Goal: Task Accomplishment & Management: Use online tool/utility

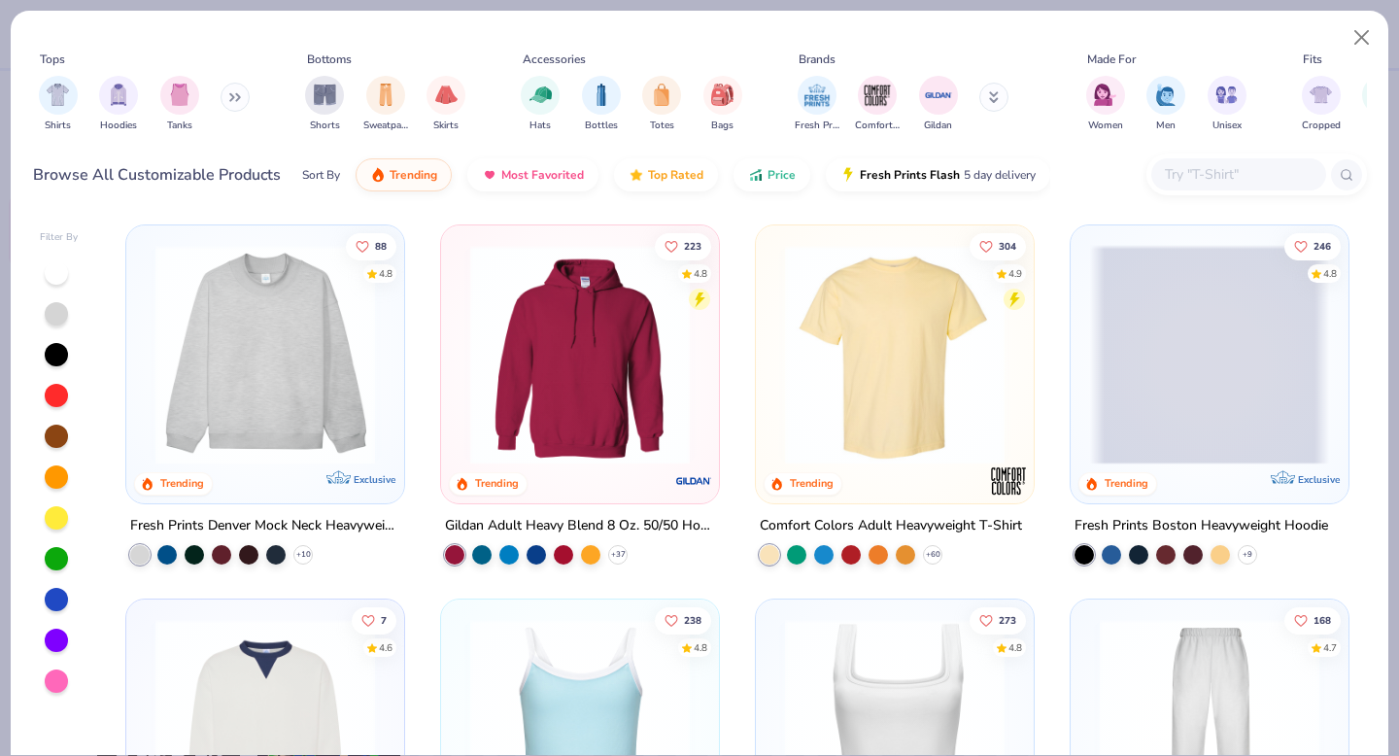
scroll to position [270, 0]
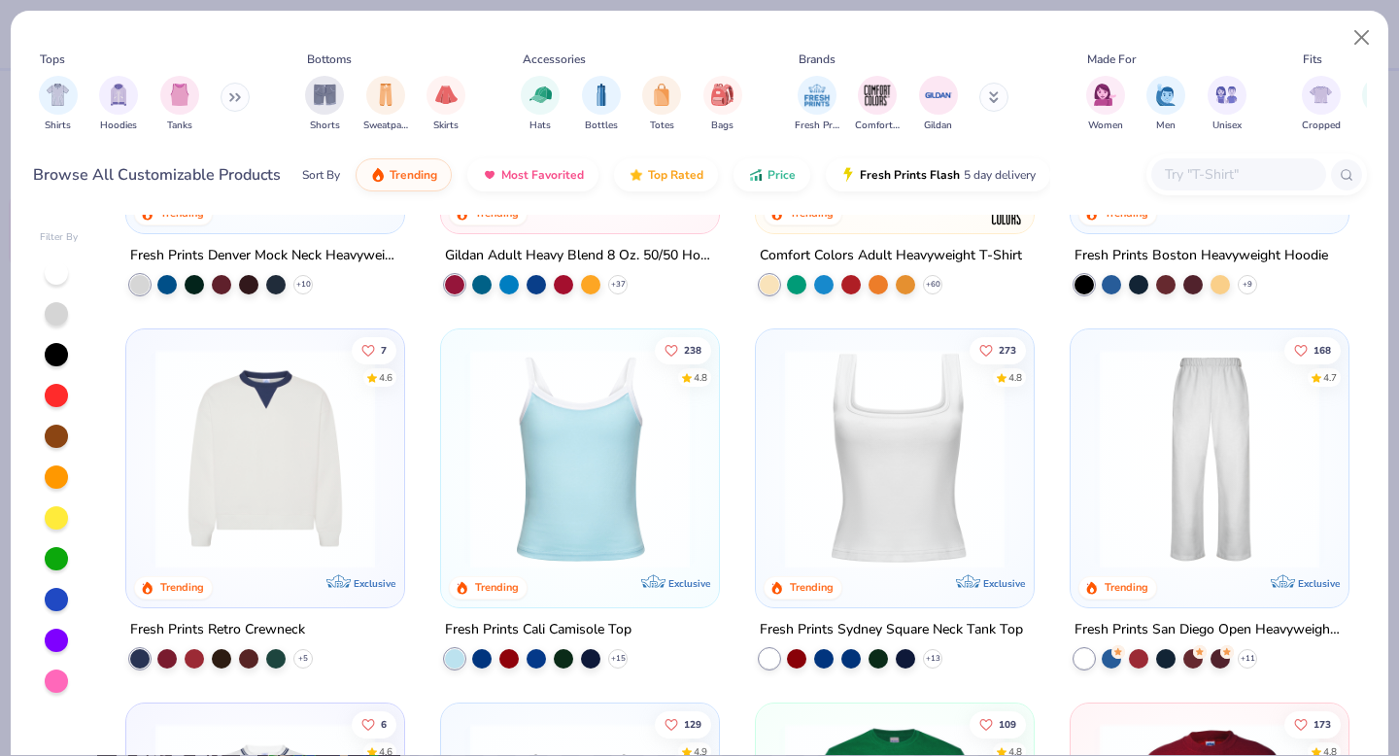
click at [580, 480] on img at bounding box center [579, 459] width 239 height 220
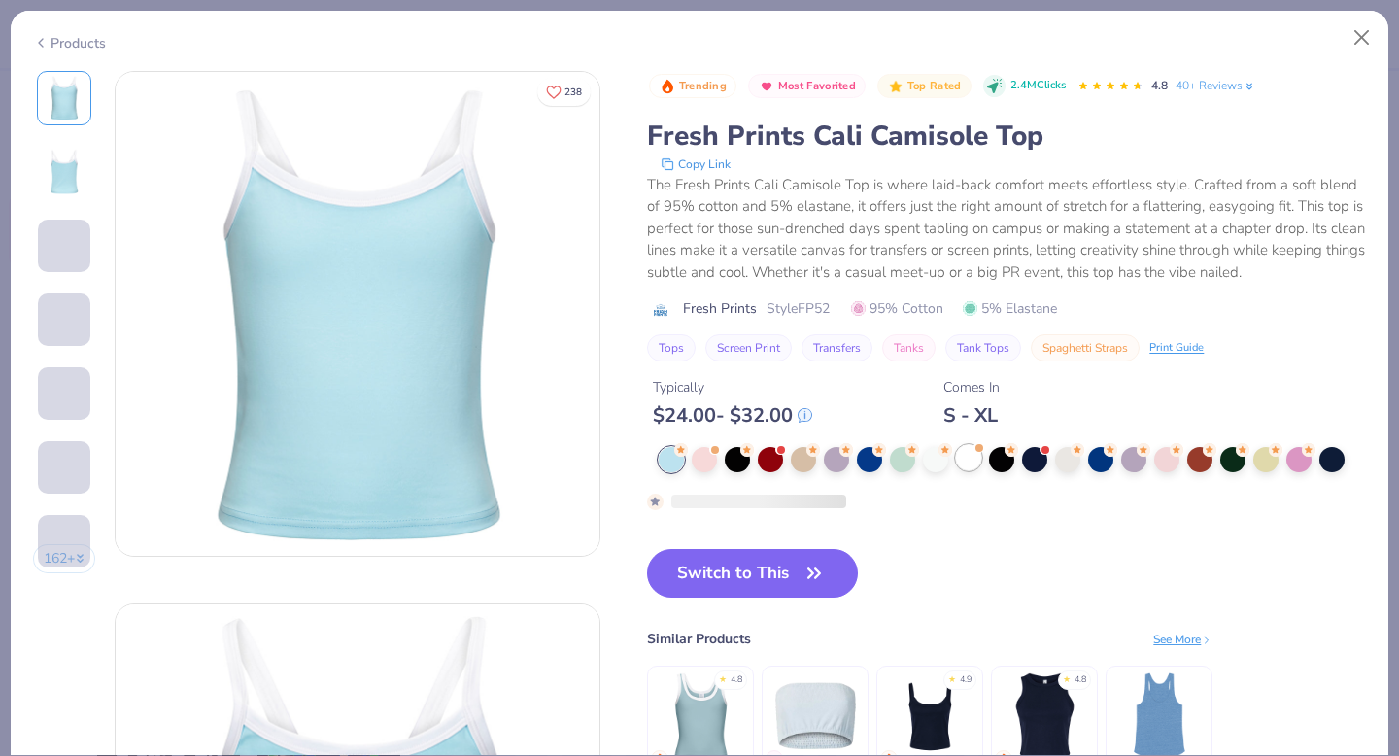
click at [973, 449] on div at bounding box center [968, 457] width 25 height 25
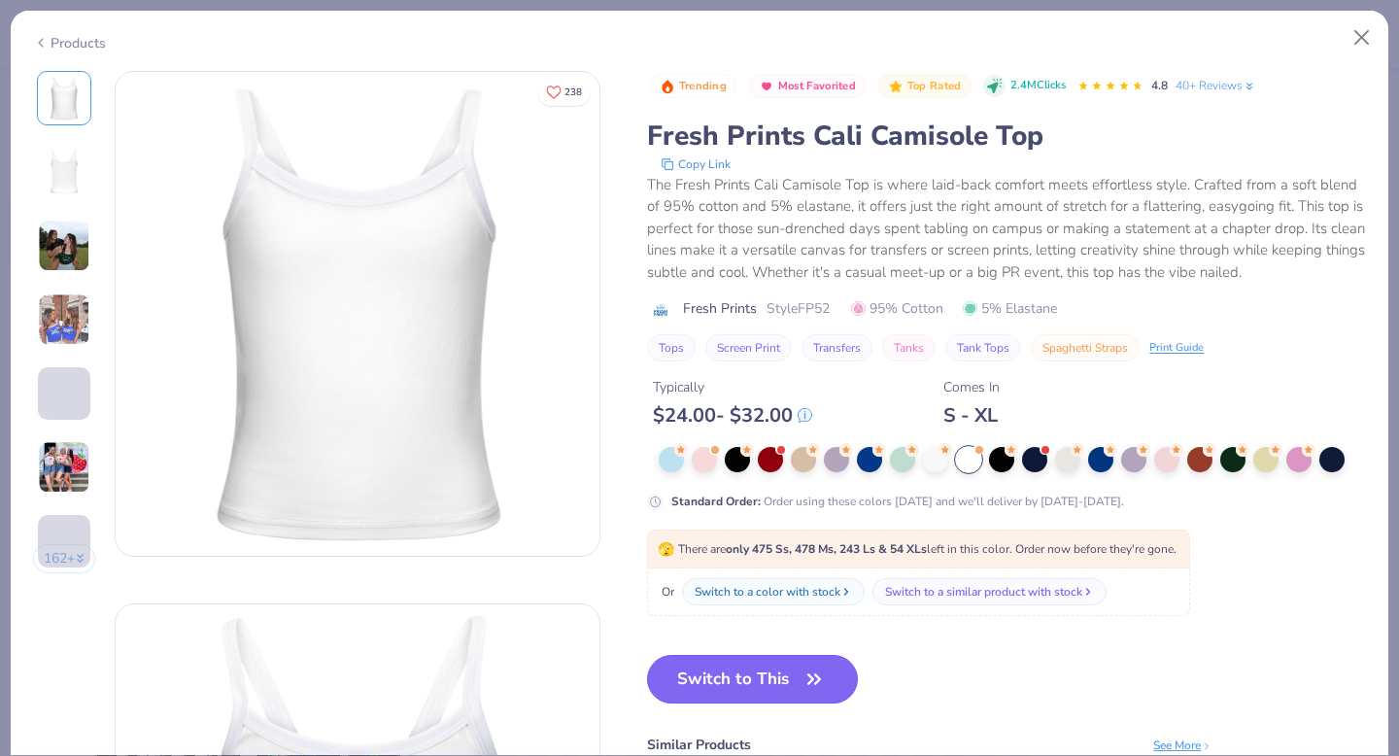
click at [761, 670] on button "Switch to This" at bounding box center [752, 679] width 211 height 49
drag, startPoint x: 759, startPoint y: 673, endPoint x: 1230, endPoint y: 5, distance: 817.7
click at [759, 673] on button "Switch to This" at bounding box center [752, 679] width 211 height 49
click at [730, 670] on button "Switch to This" at bounding box center [752, 679] width 211 height 49
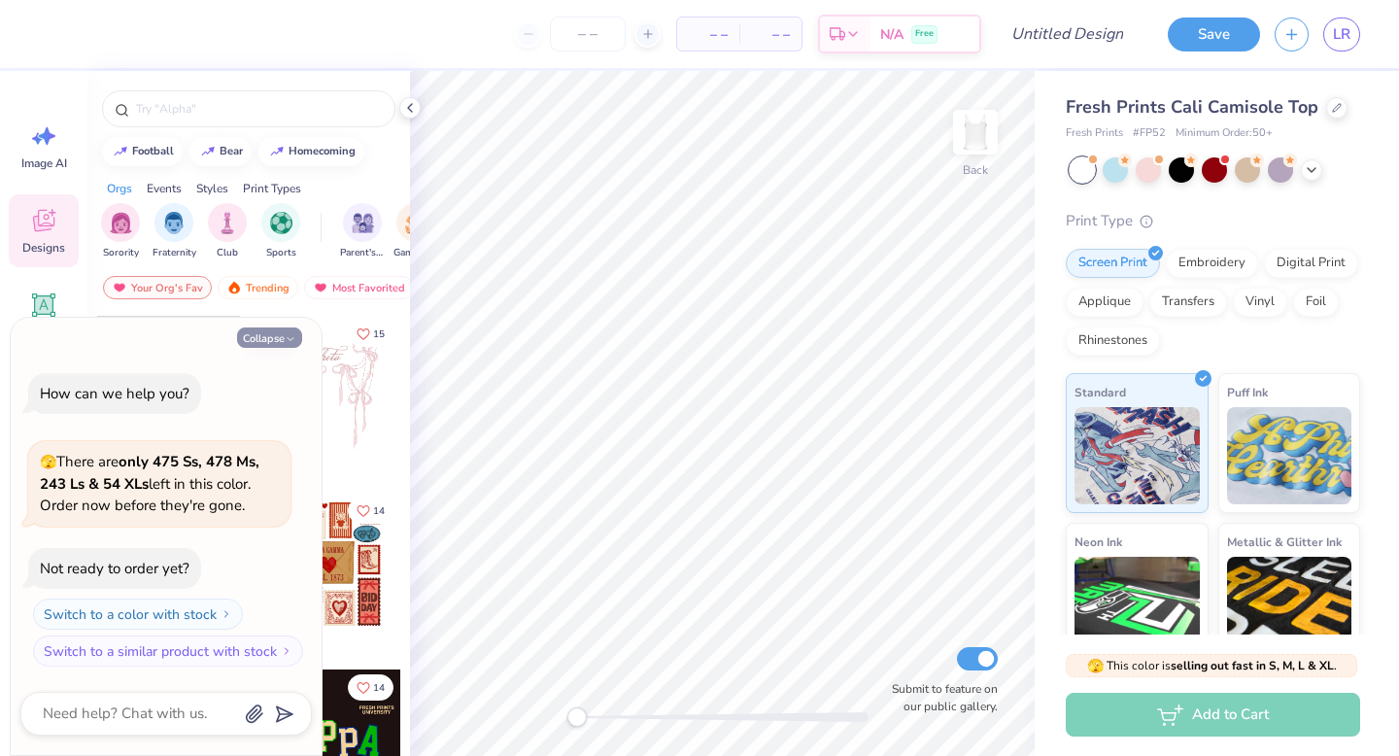
click at [262, 332] on button "Collapse" at bounding box center [269, 337] width 65 height 20
type textarea "x"
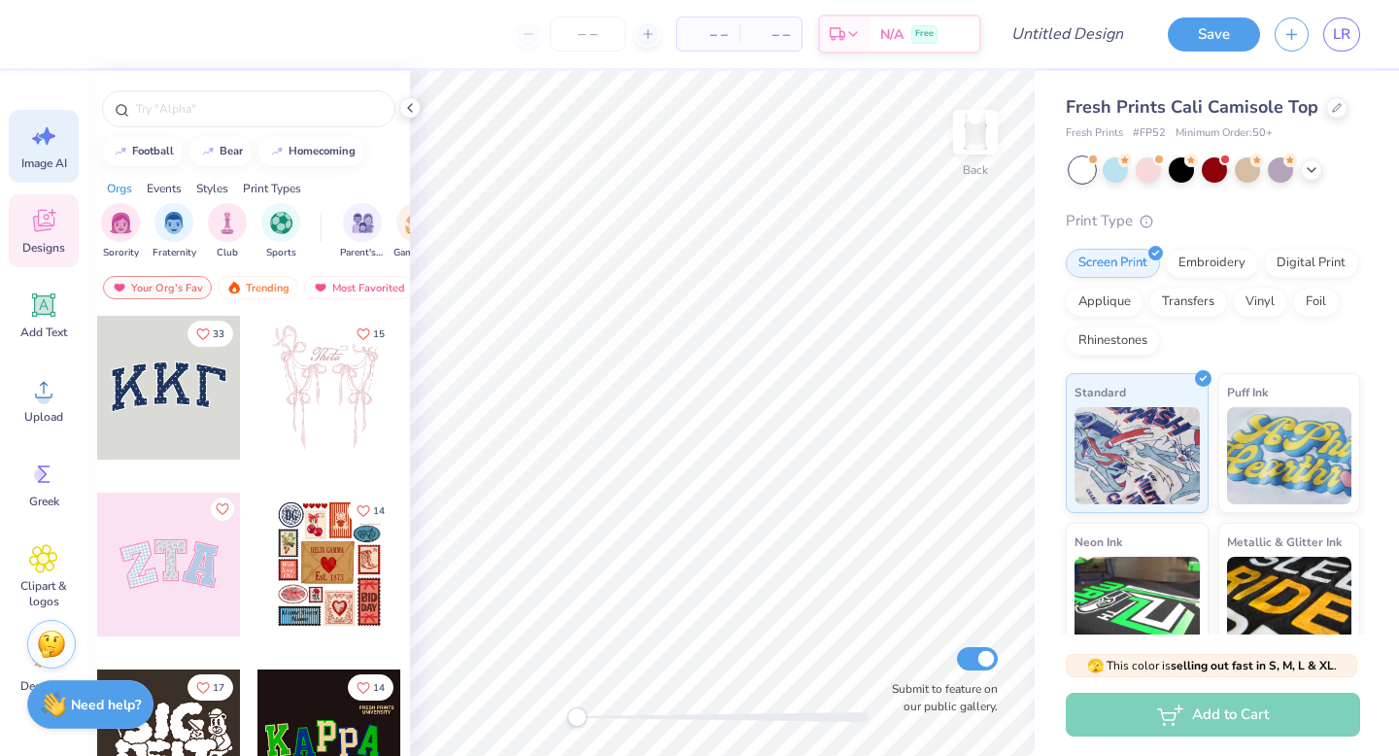
click at [34, 148] on icon at bounding box center [43, 135] width 29 height 29
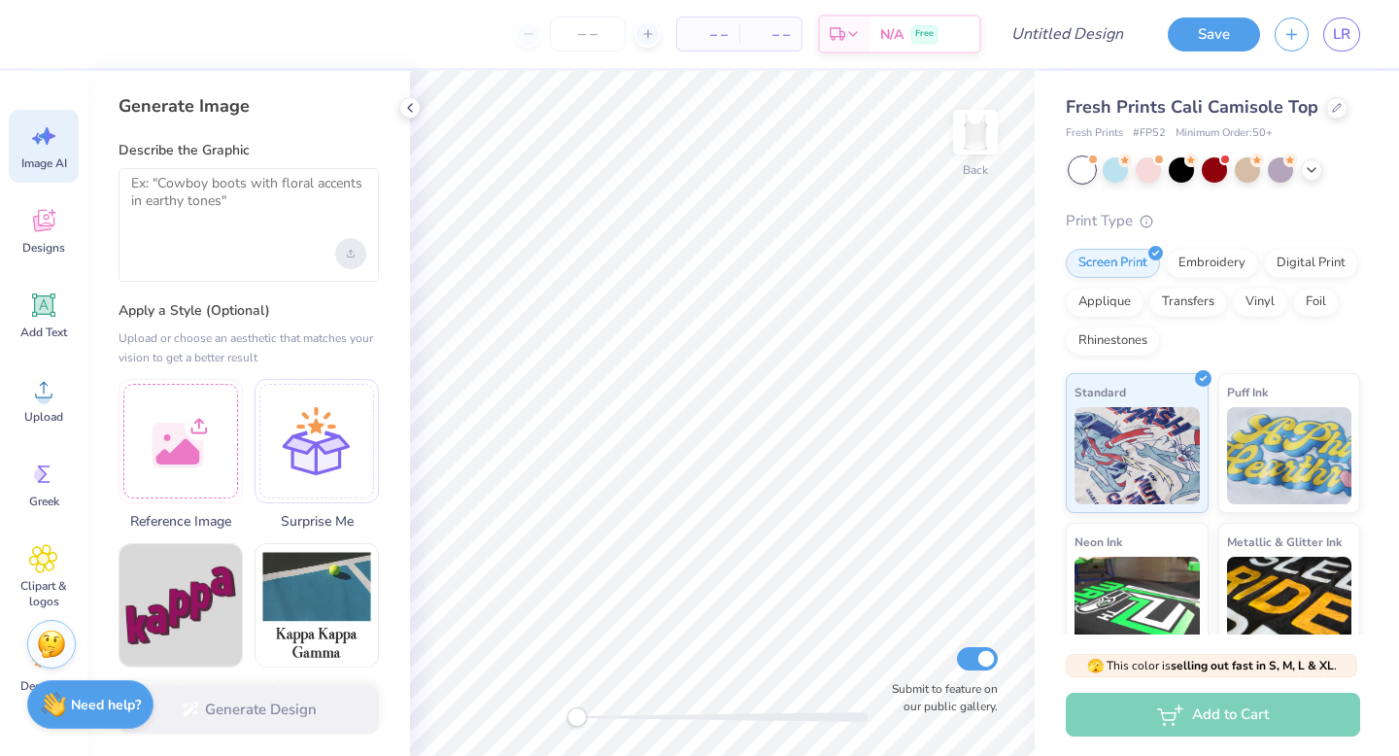
click at [349, 248] on div "Upload image" at bounding box center [350, 253] width 31 height 31
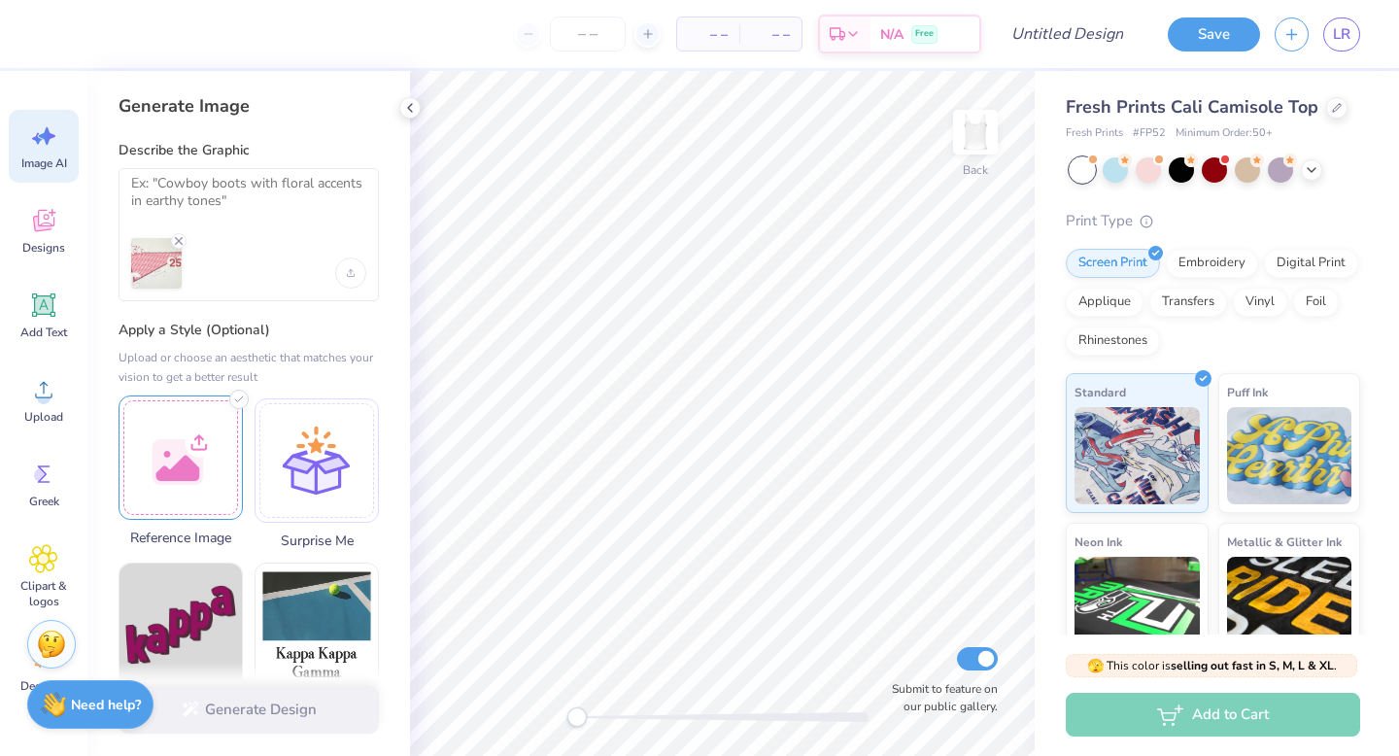
click at [170, 456] on div at bounding box center [181, 457] width 124 height 124
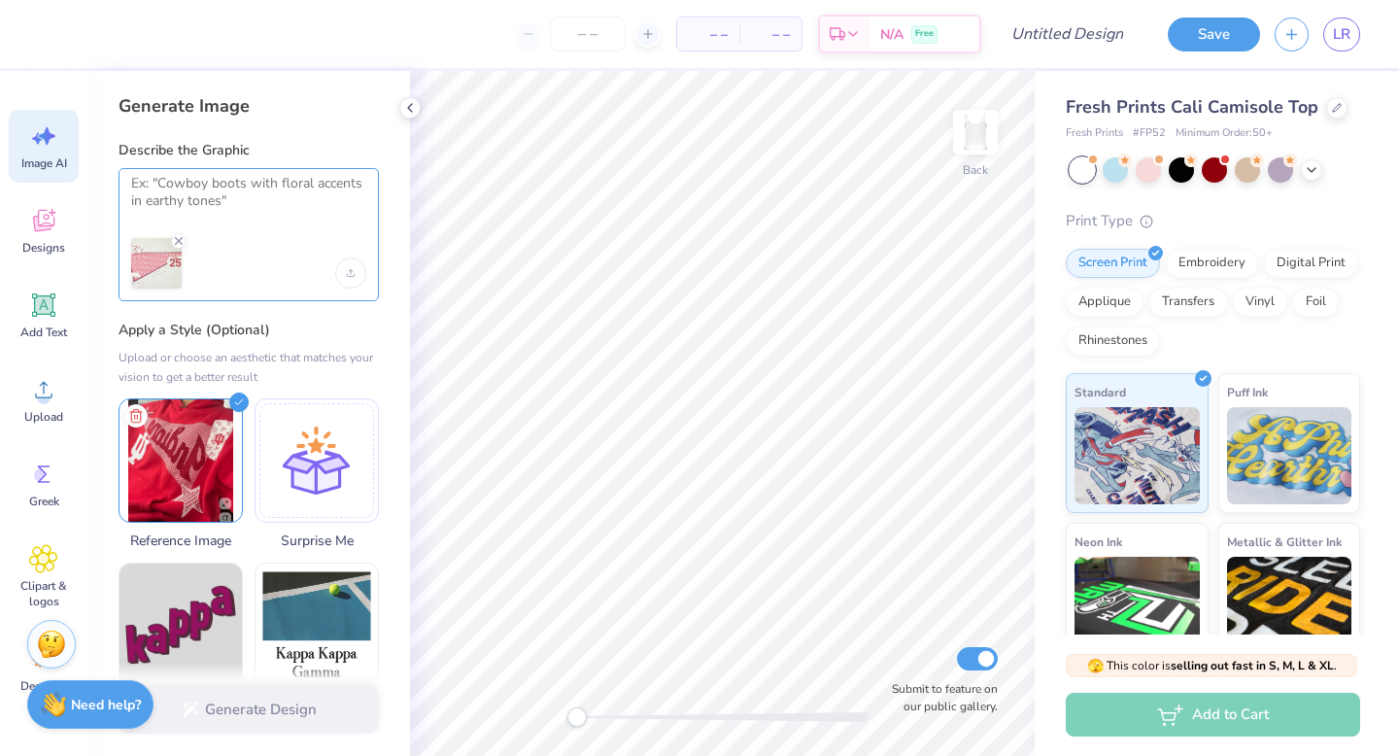
click at [223, 201] on textarea at bounding box center [248, 199] width 235 height 49
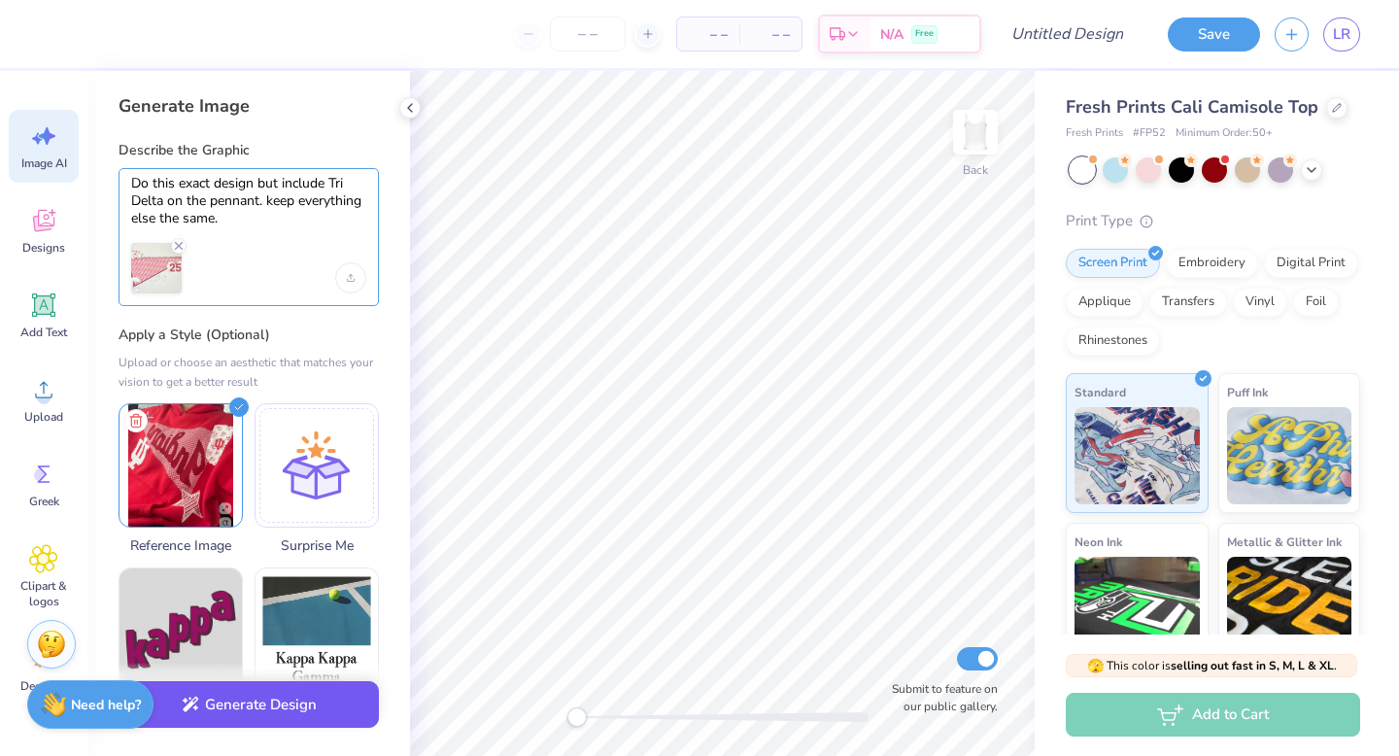
type textarea "Do this exact design but include Tri Delta on the pennant. keep everything else…"
click at [303, 711] on button "Generate Design" at bounding box center [249, 705] width 260 height 48
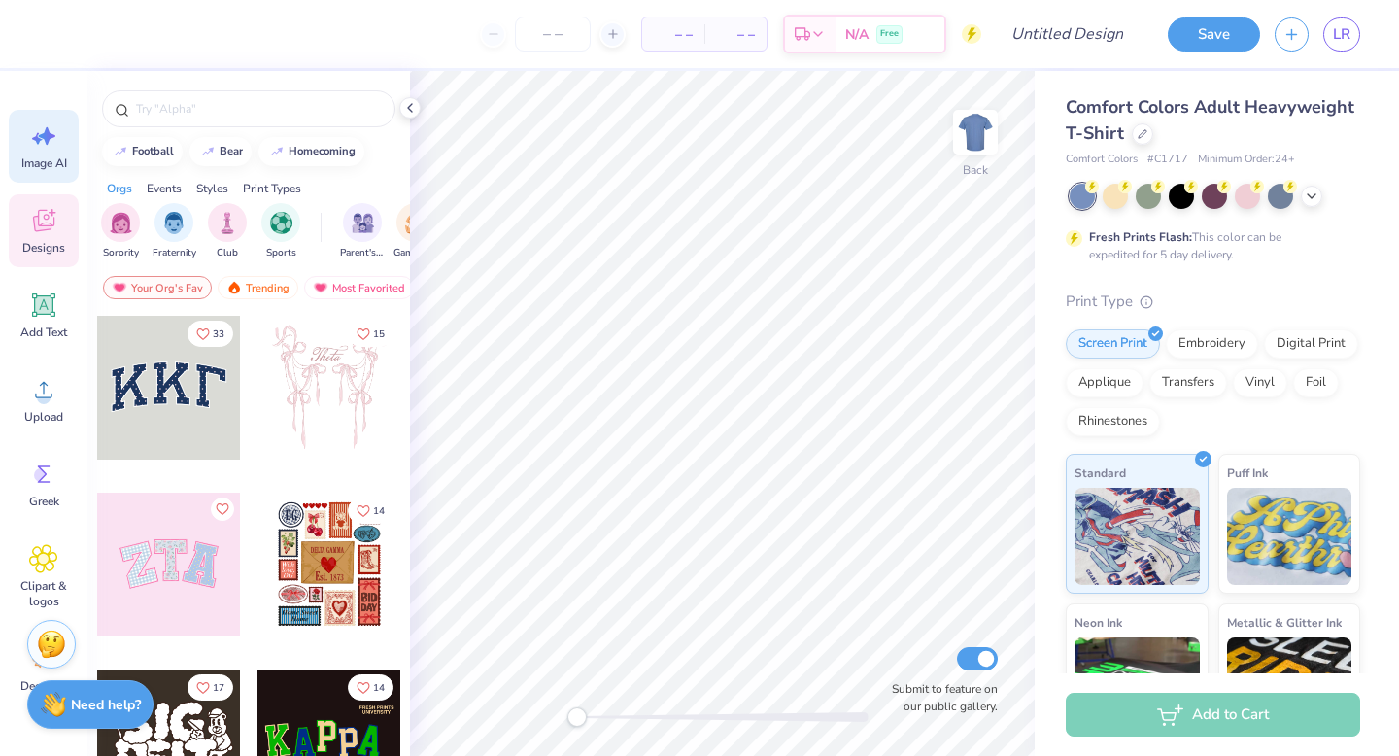
click at [61, 141] on div "Image AI" at bounding box center [44, 146] width 70 height 73
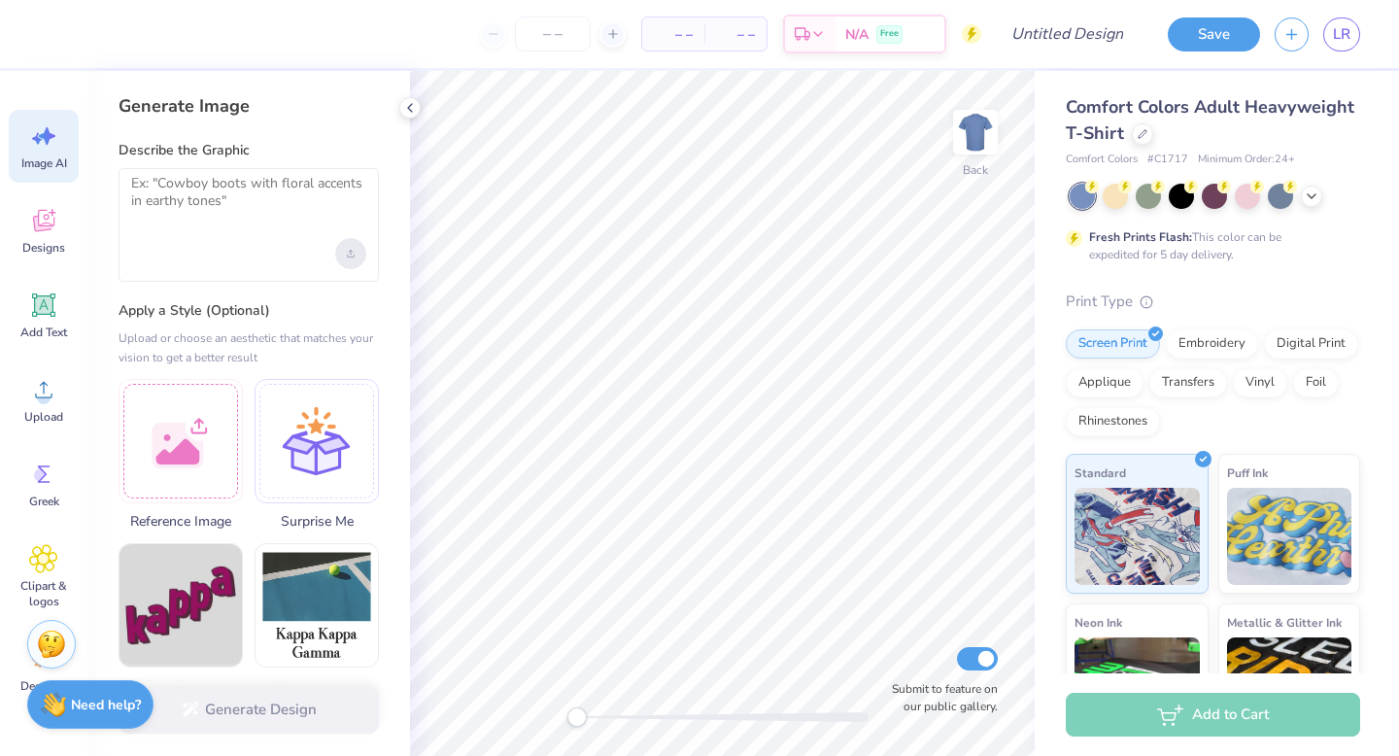
click at [353, 246] on div "Upload image" at bounding box center [350, 253] width 31 height 31
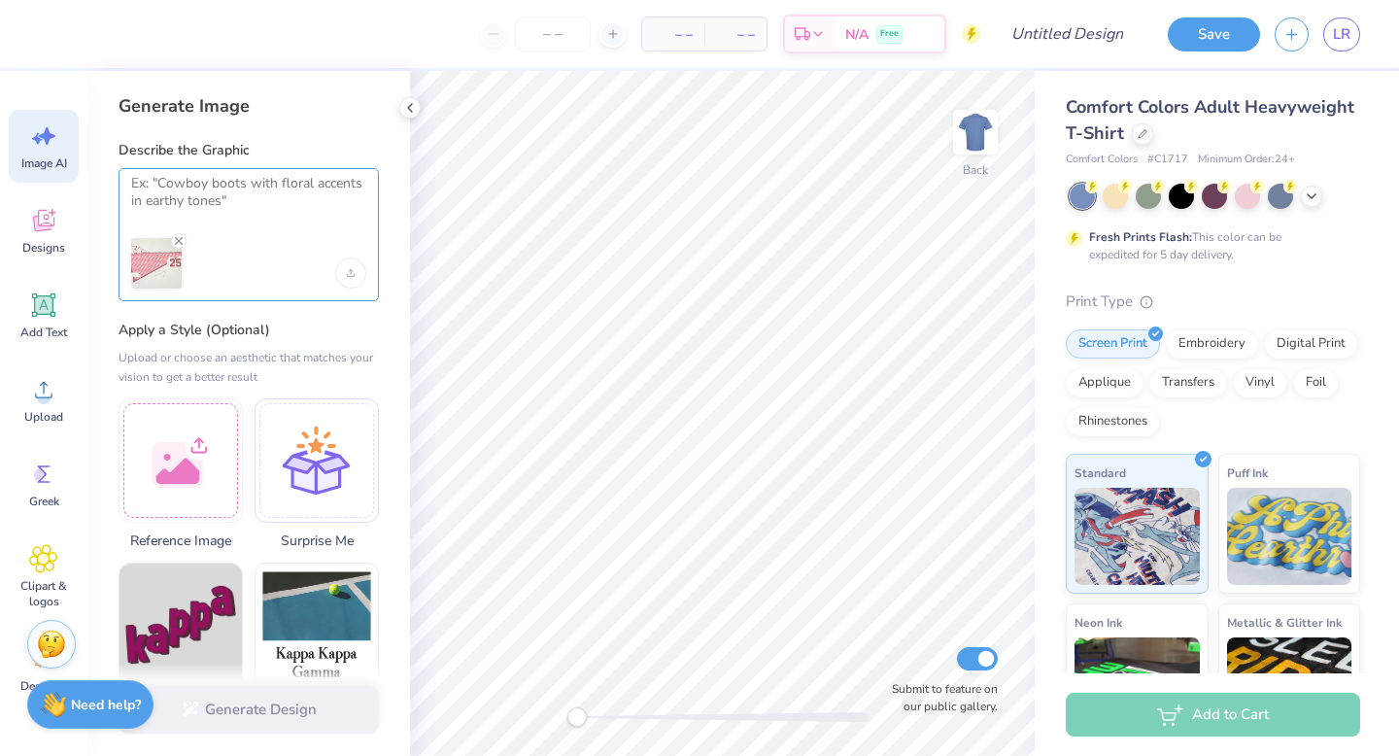
click at [167, 197] on textarea at bounding box center [248, 199] width 235 height 49
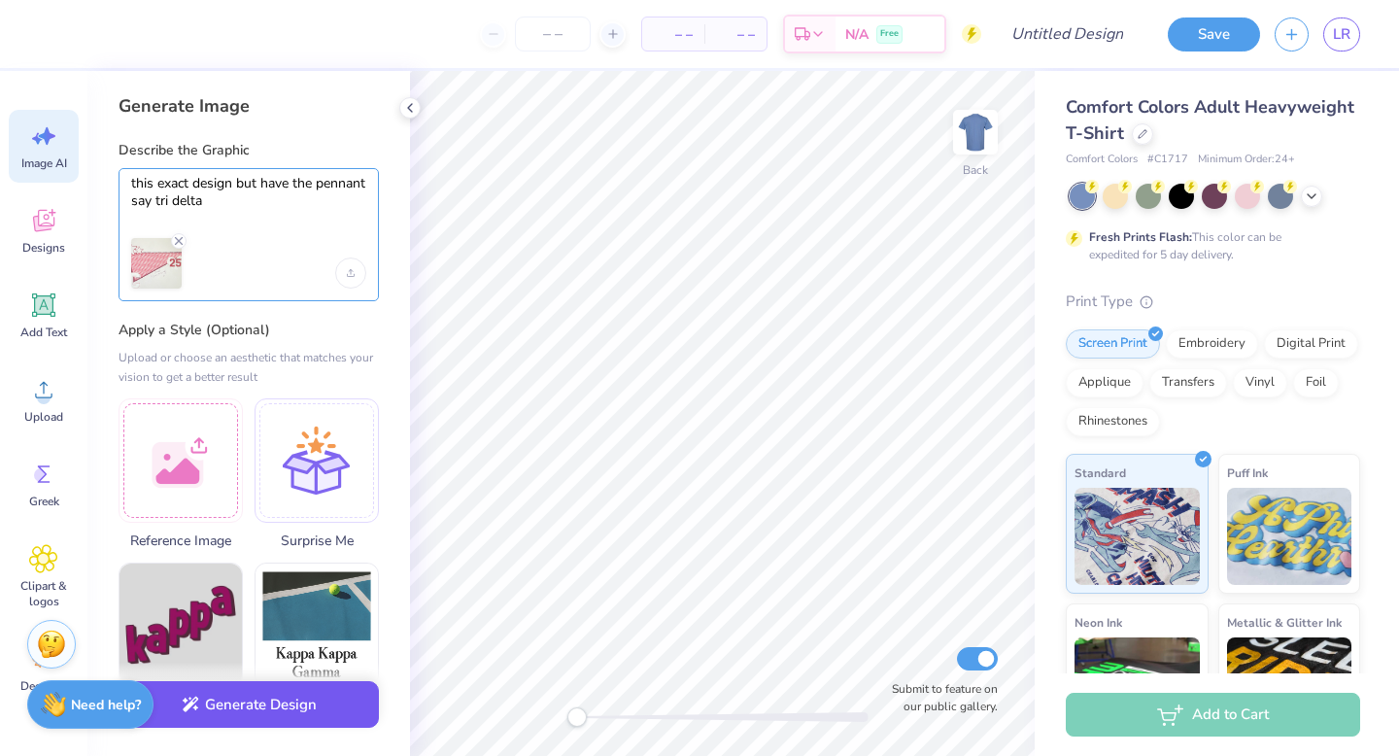
type textarea "this exact design but have the pennant say tri delta"
click at [239, 718] on button "Generate Design" at bounding box center [249, 705] width 260 height 48
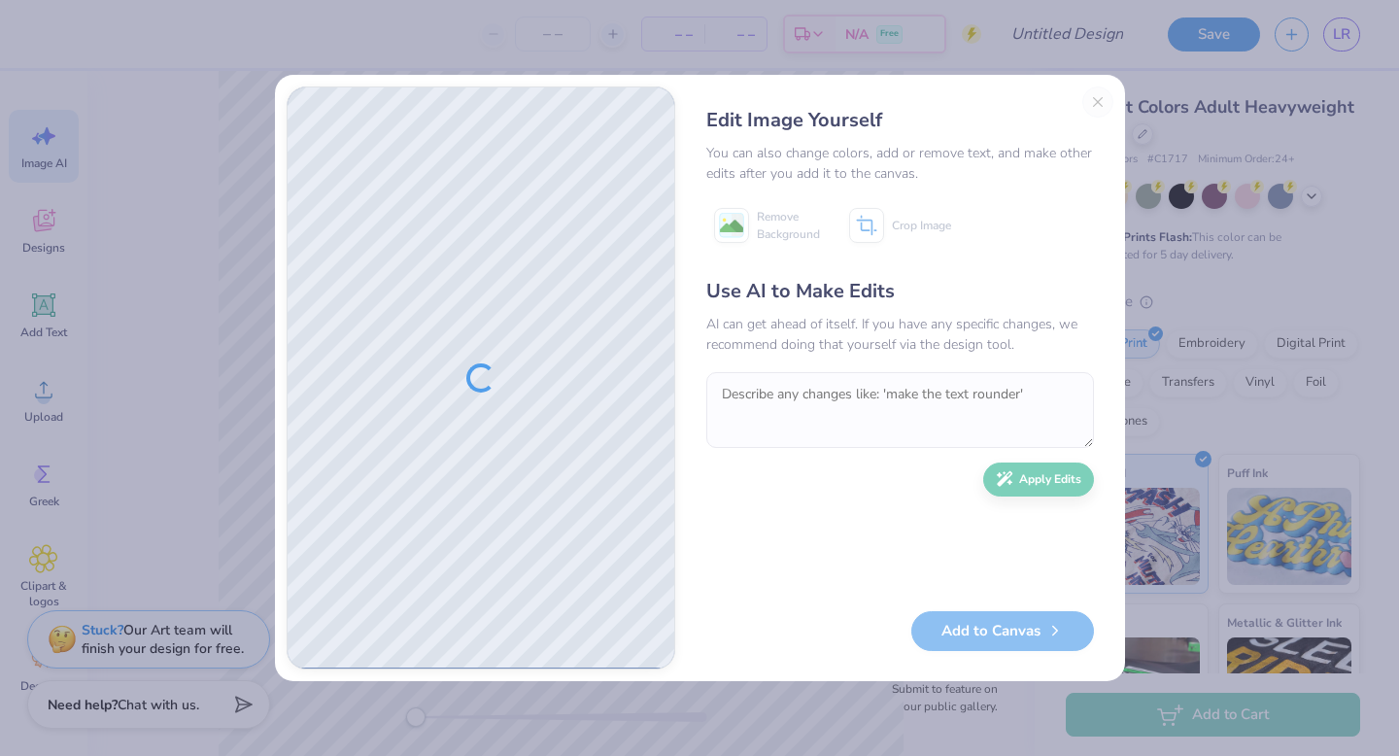
click at [1094, 95] on div "Edit Image Yourself You can also change colors, add or remove text, and make ot…" at bounding box center [900, 377] width 426 height 583
click at [1094, 92] on div "Edit Image Yourself You can also change colors, add or remove text, and make ot…" at bounding box center [900, 377] width 426 height 583
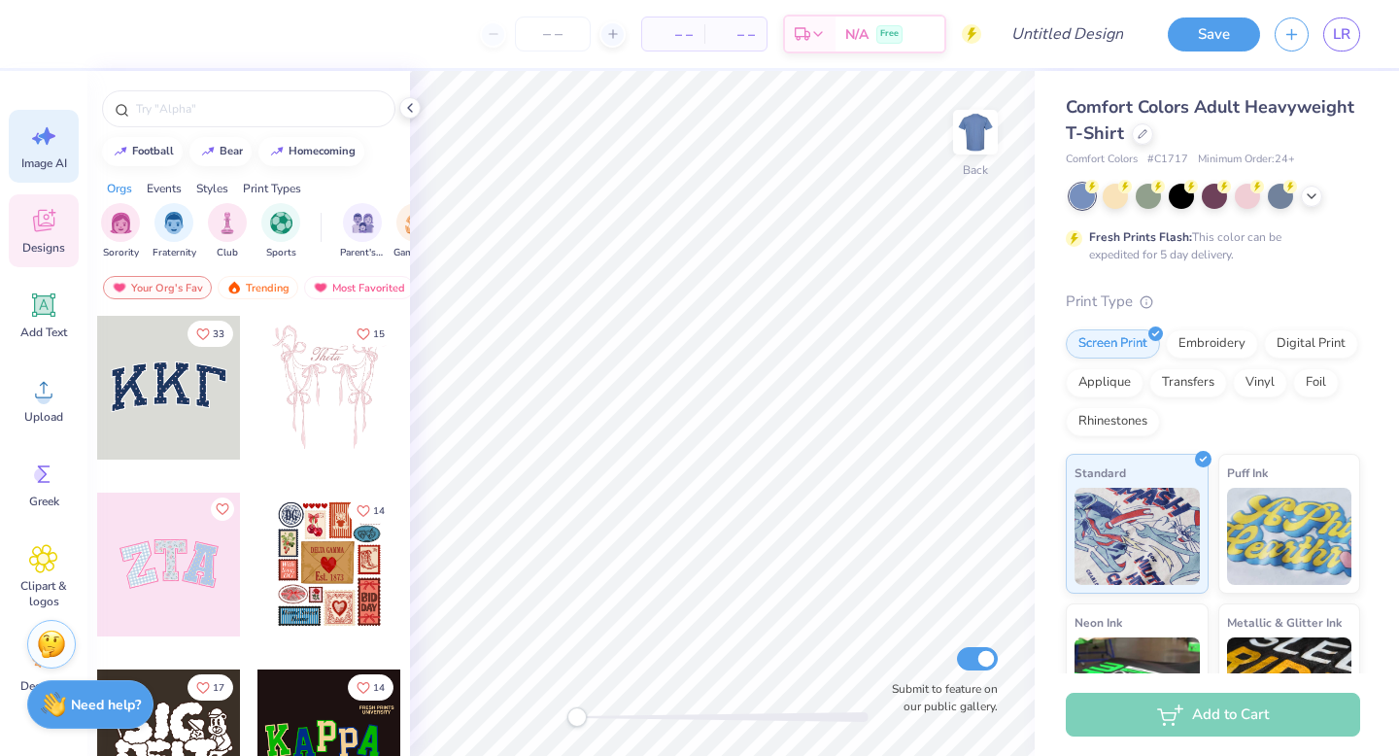
click at [59, 142] on div "Image AI" at bounding box center [44, 146] width 70 height 73
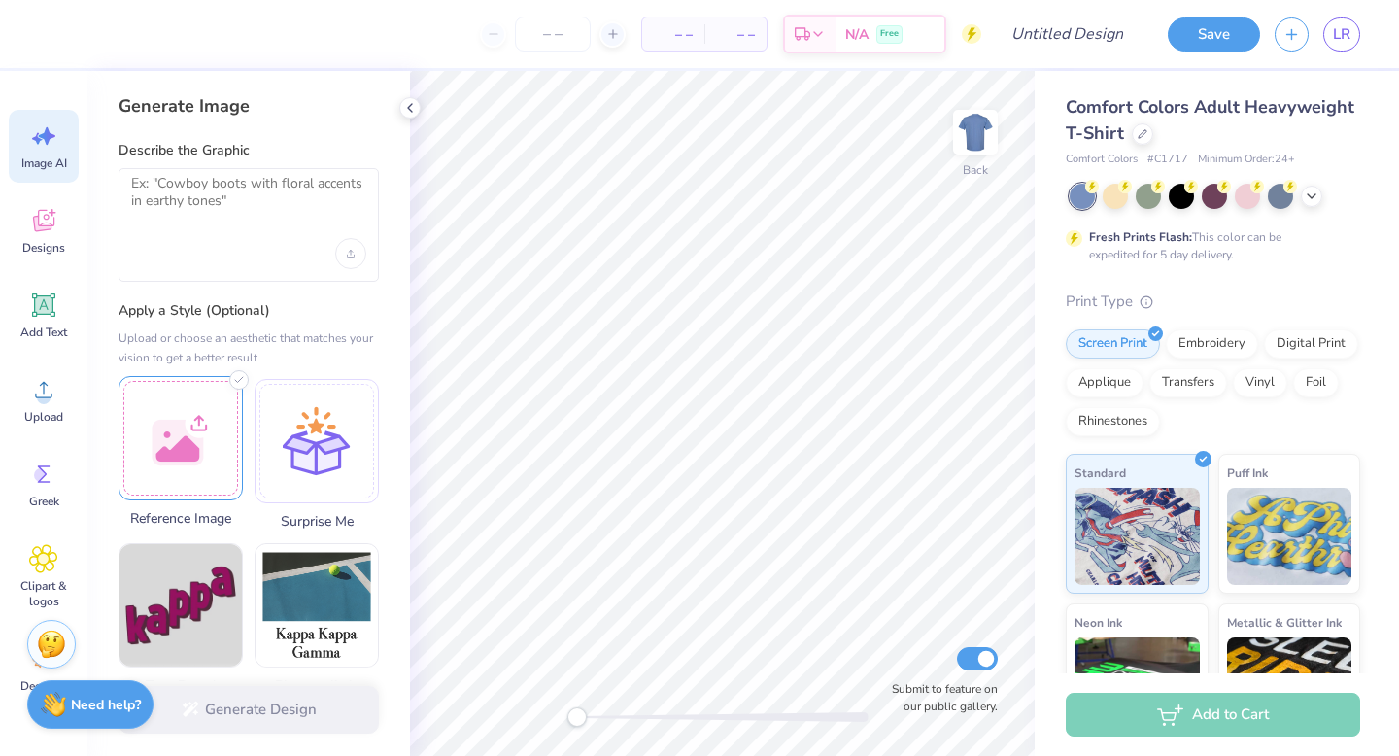
click at [201, 428] on div at bounding box center [181, 438] width 124 height 124
click at [213, 386] on div at bounding box center [181, 438] width 124 height 124
click at [305, 234] on div at bounding box center [249, 225] width 260 height 114
click at [357, 257] on div "Upload image" at bounding box center [350, 253] width 31 height 31
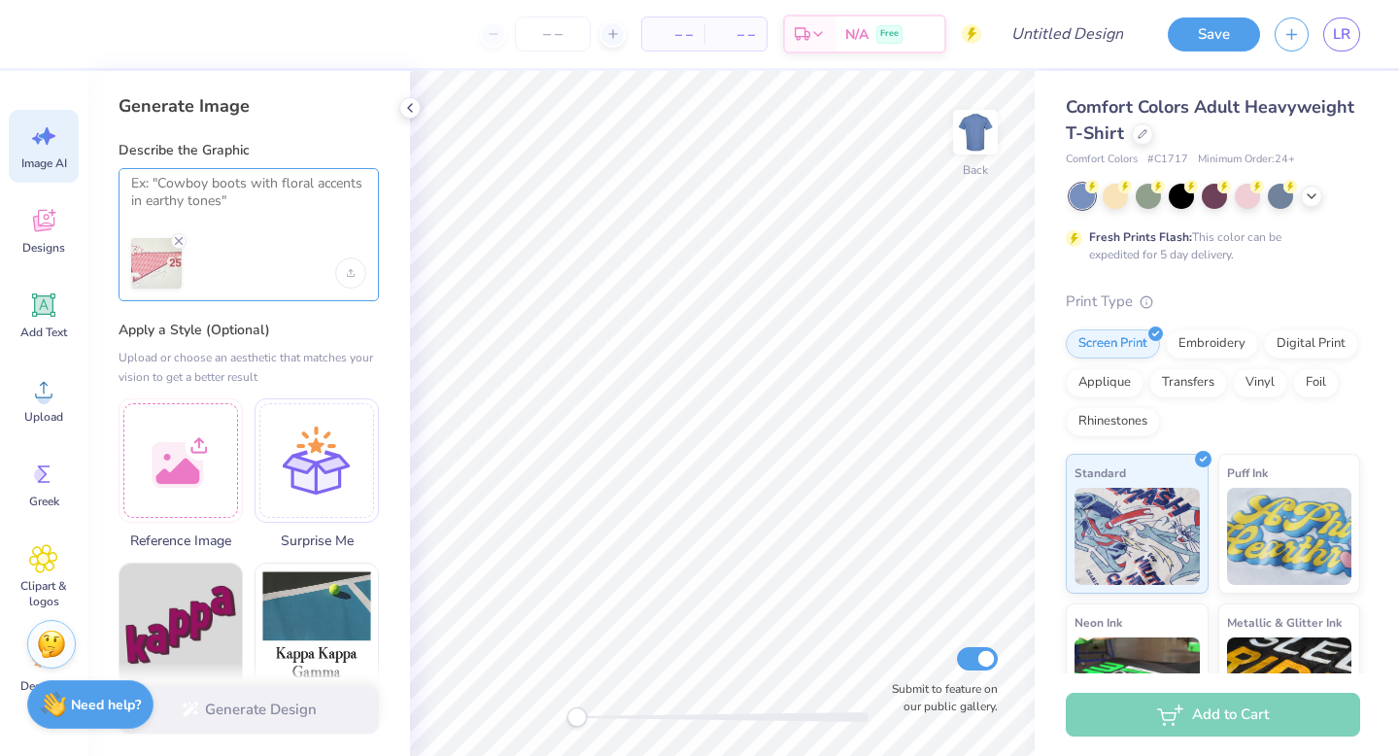
click at [206, 184] on textarea at bounding box center [248, 199] width 235 height 49
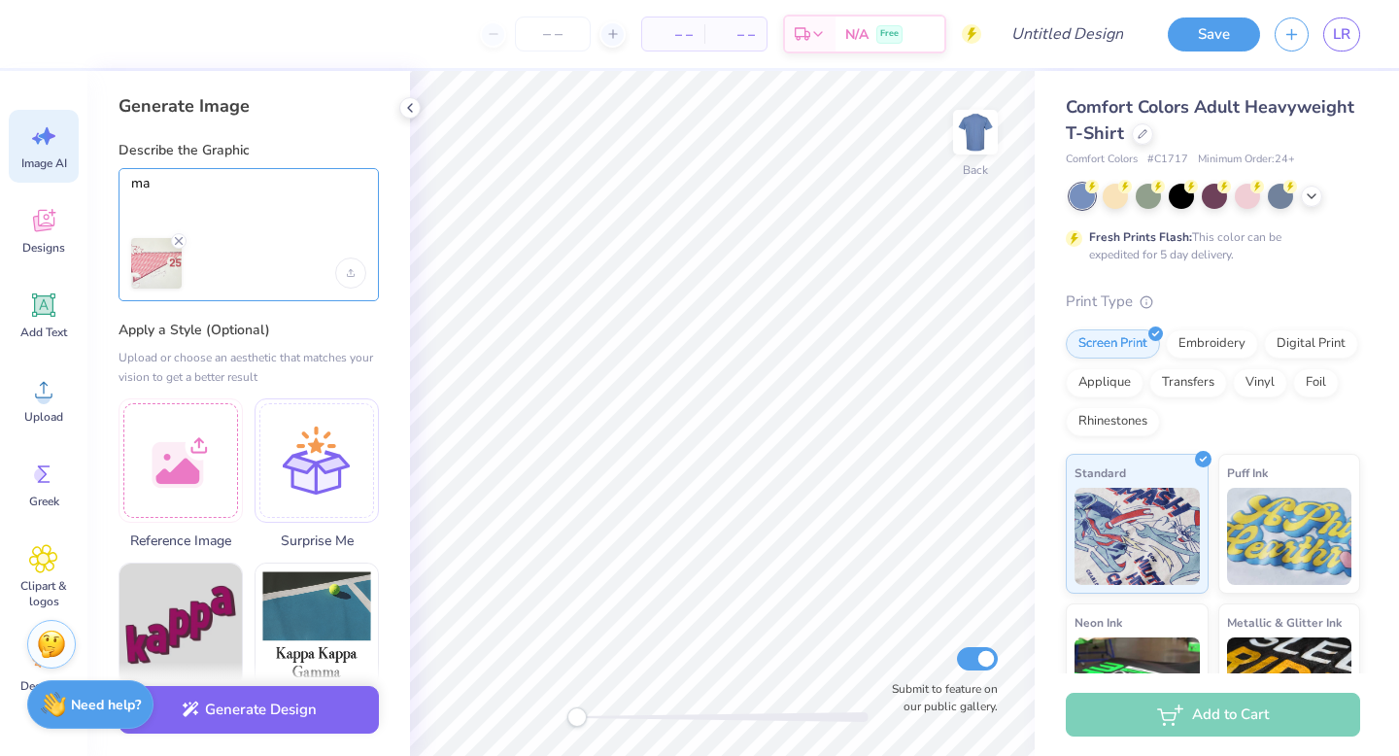
type textarea "m"
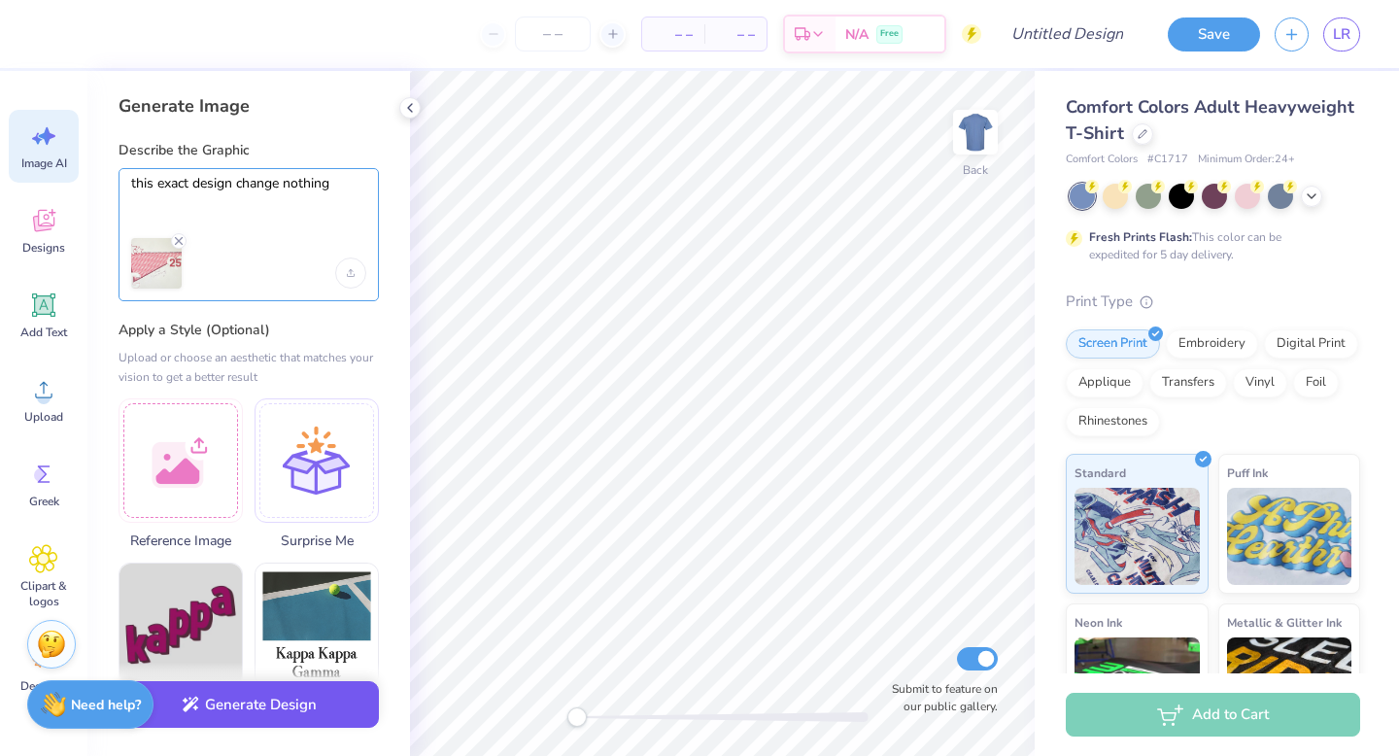
type textarea "this exact design change nothing"
click at [292, 707] on button "Generate Design" at bounding box center [249, 705] width 260 height 48
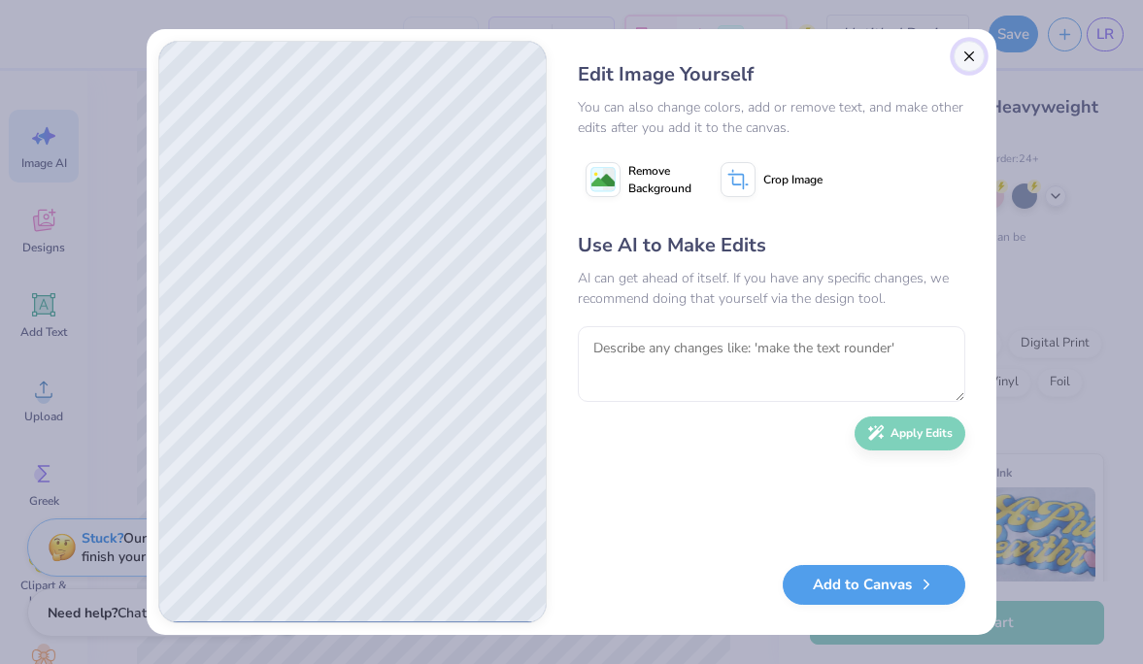
click at [960, 47] on button "Close" at bounding box center [969, 56] width 31 height 31
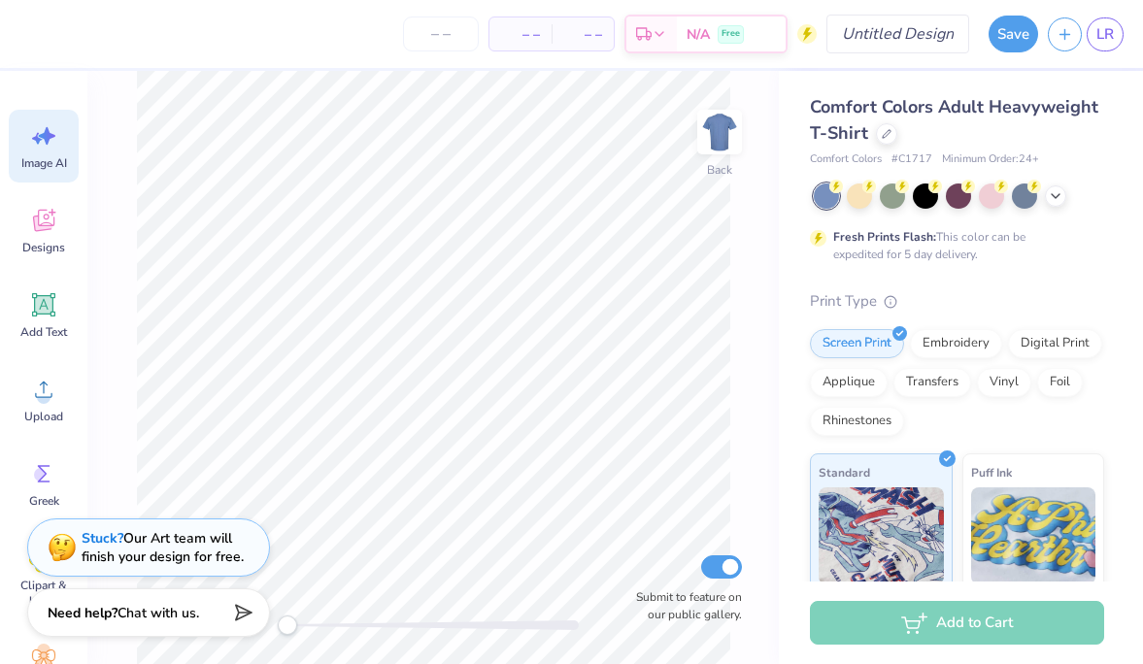
scroll to position [0, 44]
click at [81, 399] on div "Image AI Designs Add Text Upload Greek Clipart & logos Decorate" at bounding box center [43, 368] width 87 height 594
click at [50, 391] on icon at bounding box center [43, 389] width 29 height 29
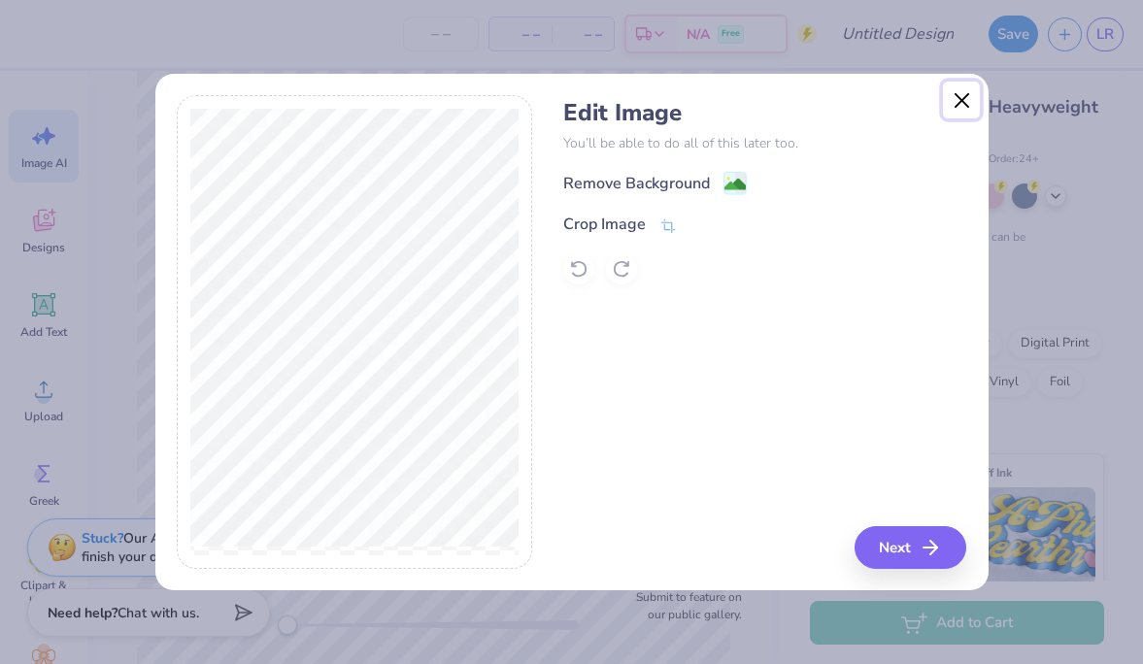
click at [966, 98] on button "Close" at bounding box center [961, 100] width 37 height 37
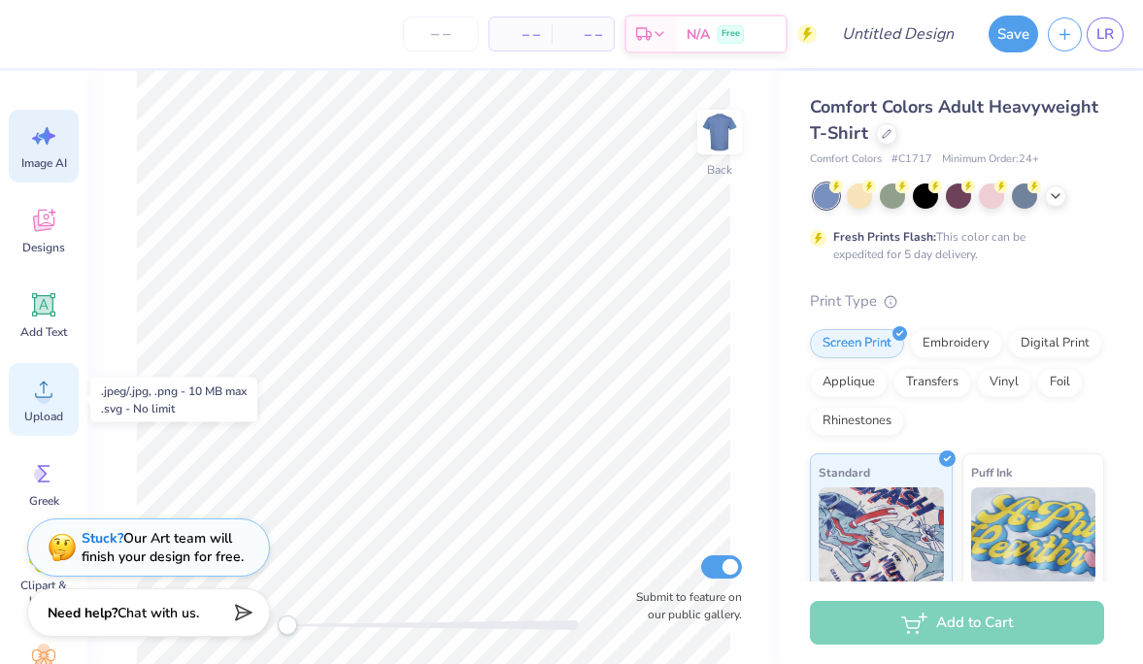
click at [49, 394] on circle at bounding box center [44, 398] width 14 height 14
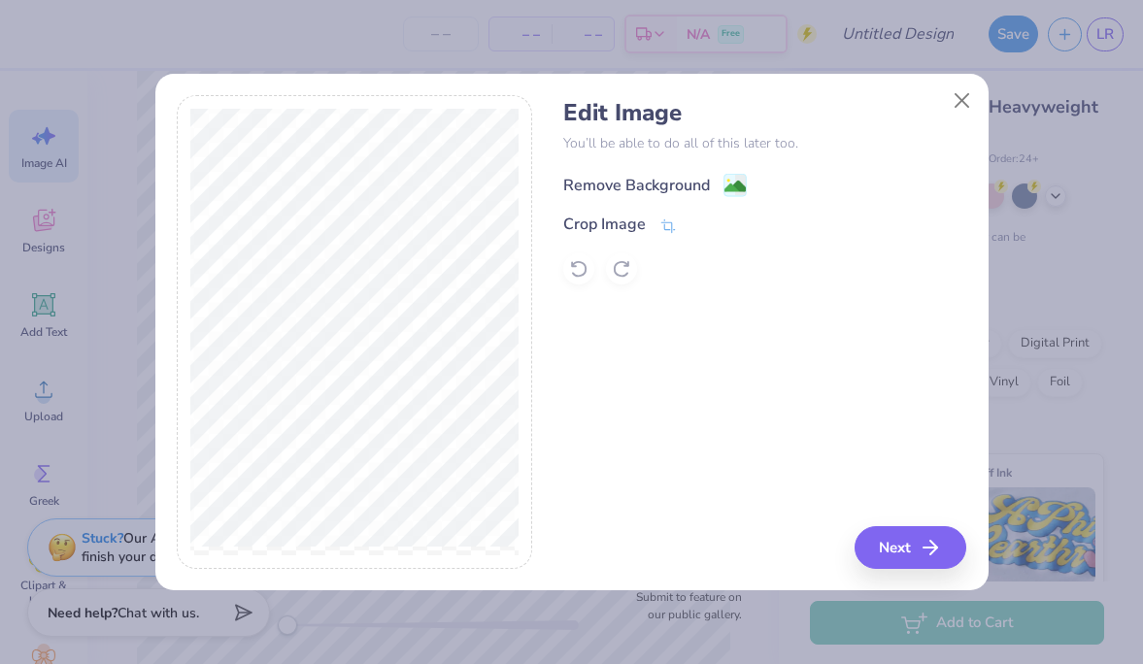
click at [649, 187] on div "Remove Background" at bounding box center [636, 185] width 147 height 23
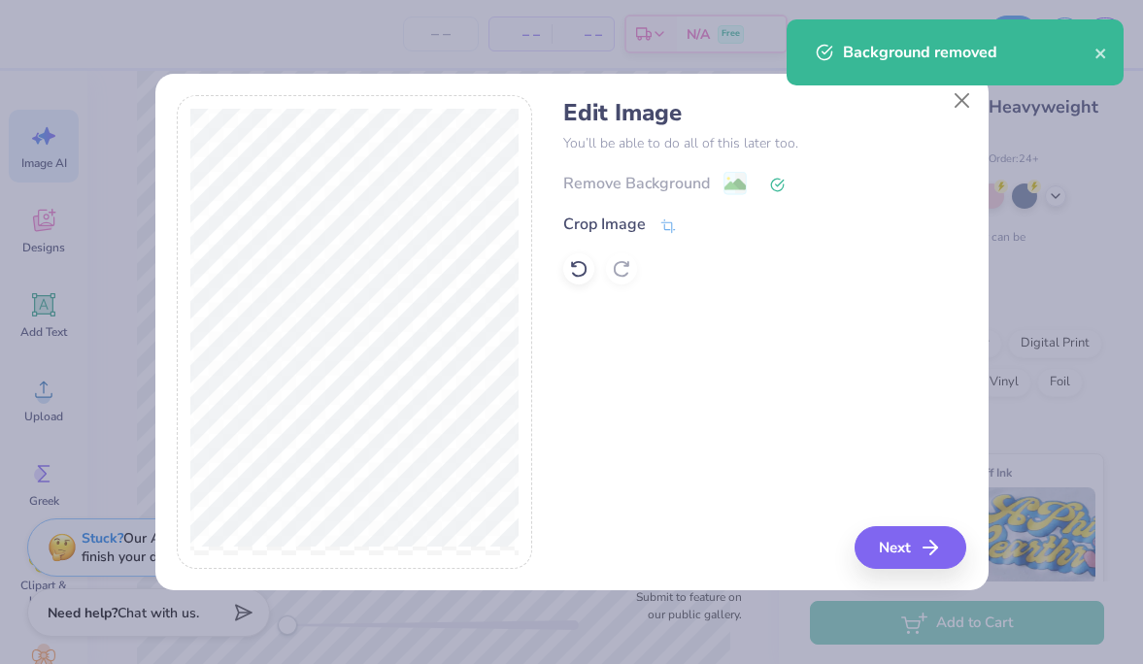
click at [965, 100] on div "Background removed" at bounding box center [955, 60] width 345 height 88
click at [964, 109] on button "Close" at bounding box center [961, 100] width 37 height 37
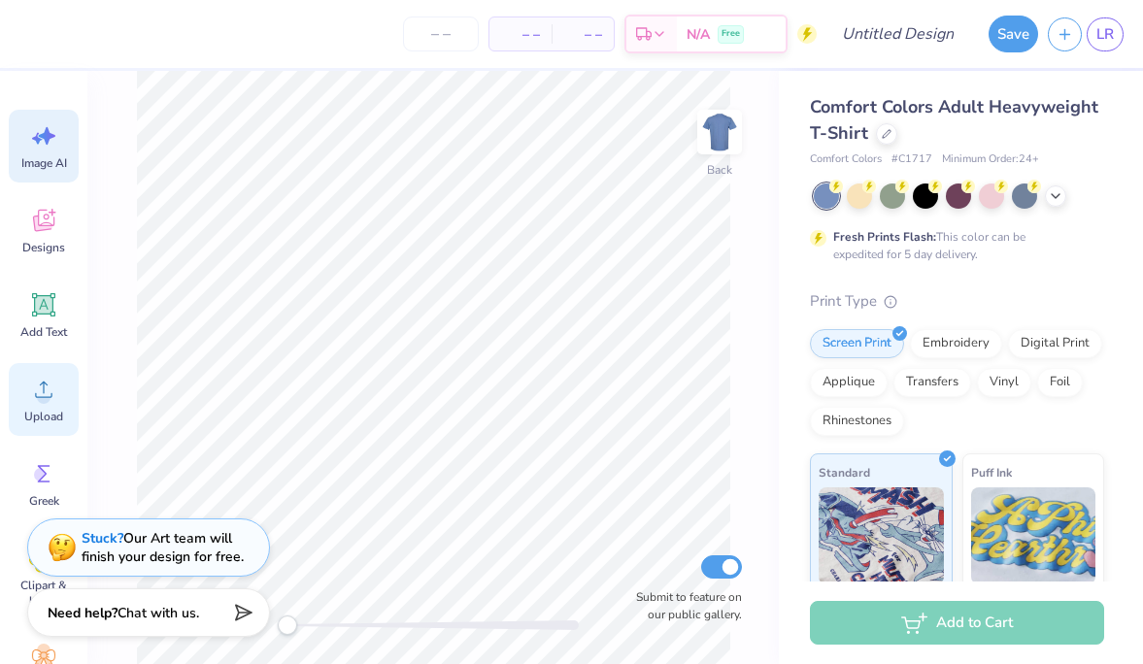
click at [54, 378] on icon at bounding box center [43, 389] width 29 height 29
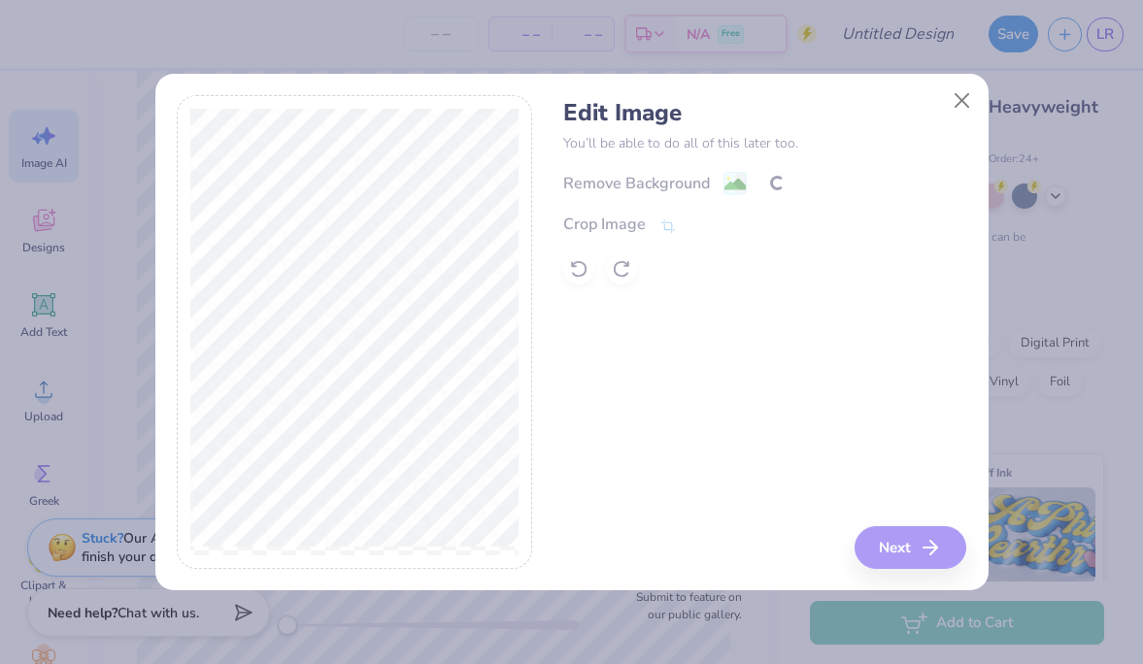
scroll to position [0, 44]
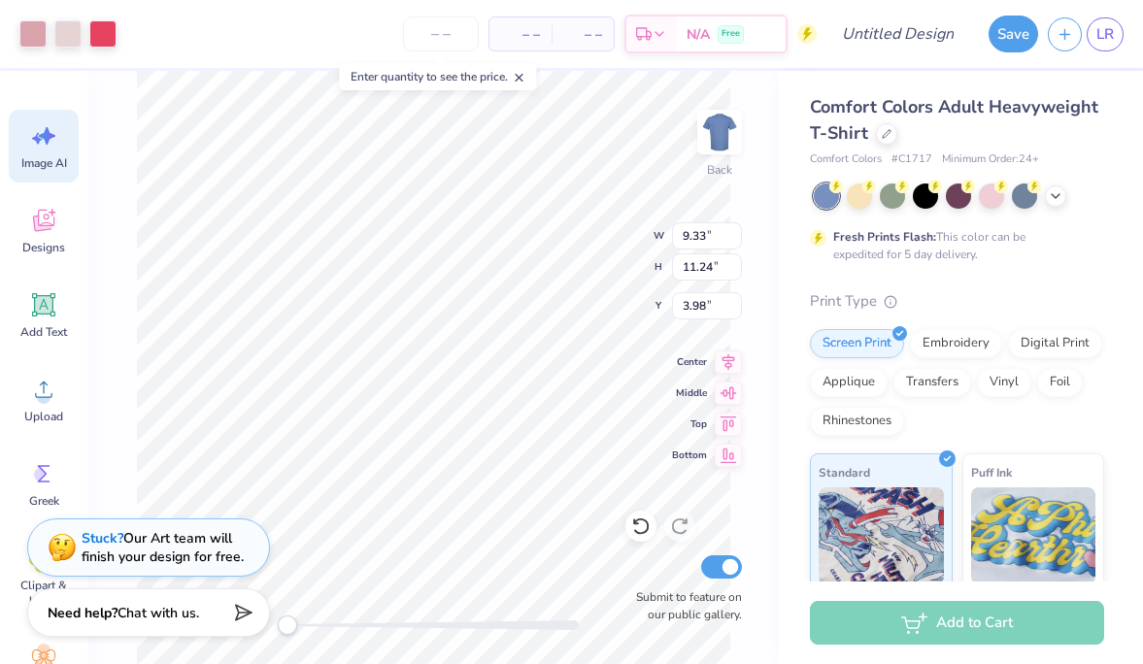
scroll to position [0, 44]
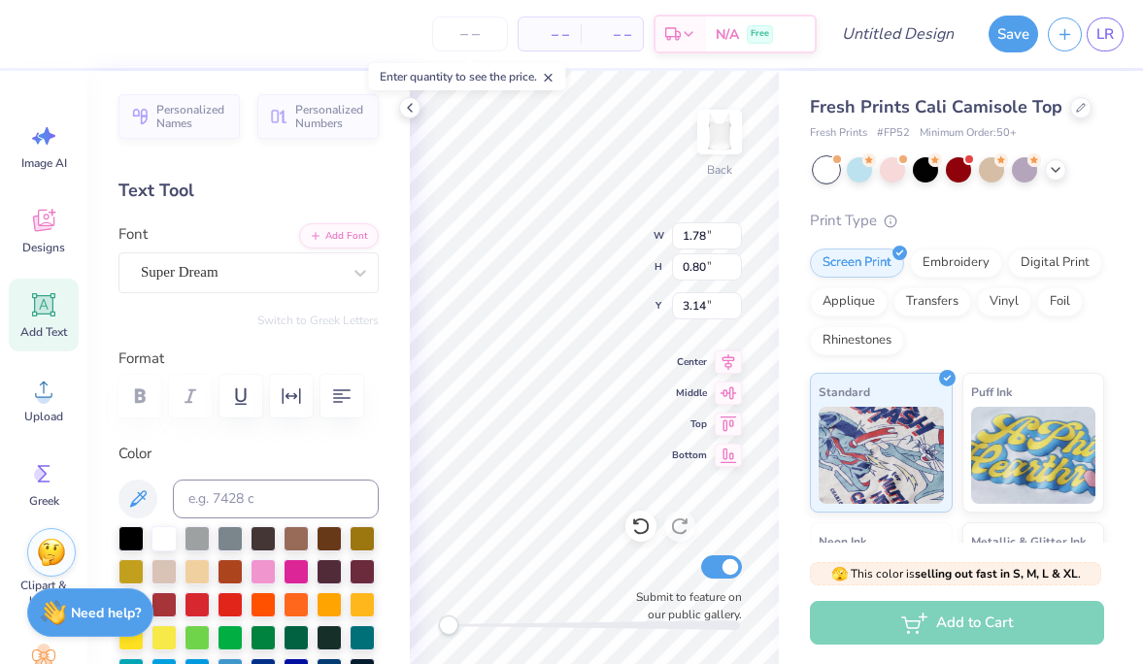
scroll to position [80, 0]
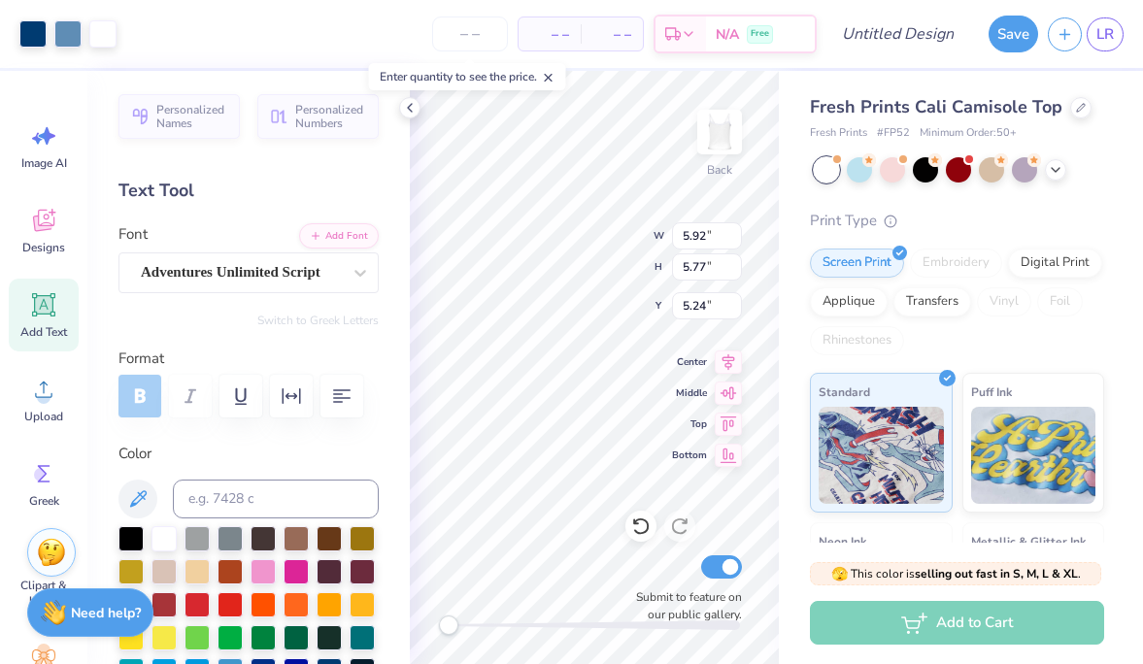
scroll to position [80, 0]
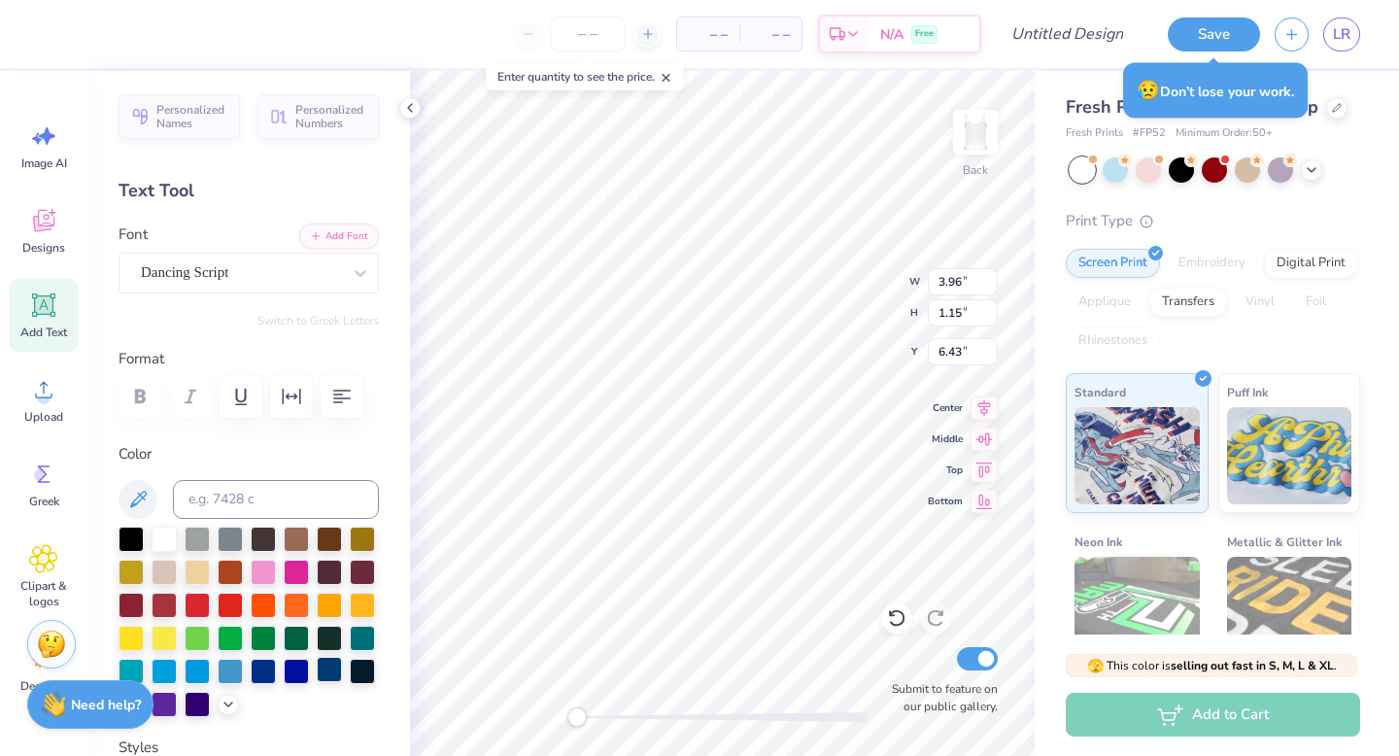
click at [335, 657] on div at bounding box center [329, 669] width 25 height 25
type input "9.19"
type input "1.35"
type input "6.32"
